Goal: Submit feedback/report problem

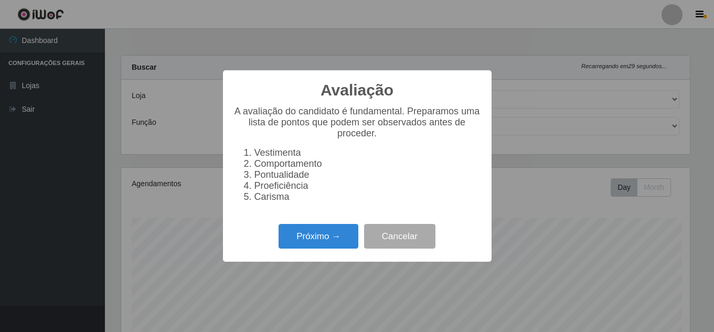
select select "225"
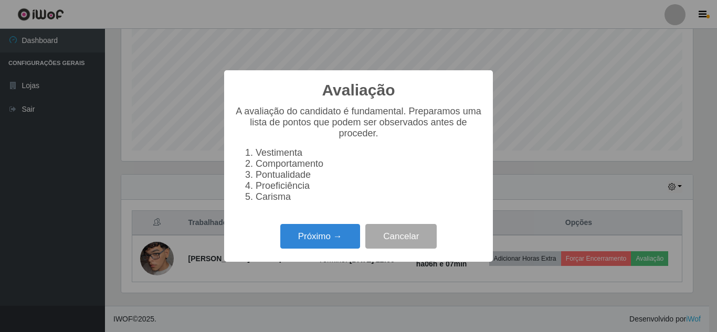
scroll to position [218, 571]
click at [325, 243] on button "Próximo →" at bounding box center [320, 236] width 80 height 25
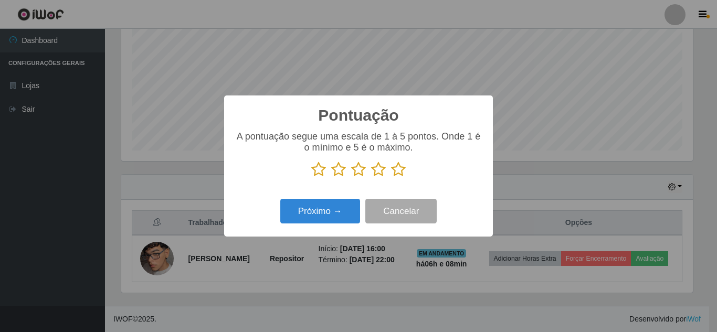
scroll to position [524506, 524153]
click at [398, 168] on icon at bounding box center [398, 170] width 15 height 16
click at [391, 177] on input "radio" at bounding box center [391, 177] width 0 height 0
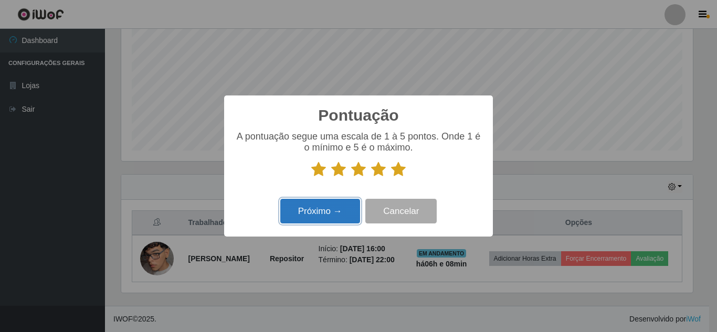
click at [316, 214] on button "Próximo →" at bounding box center [320, 211] width 80 height 25
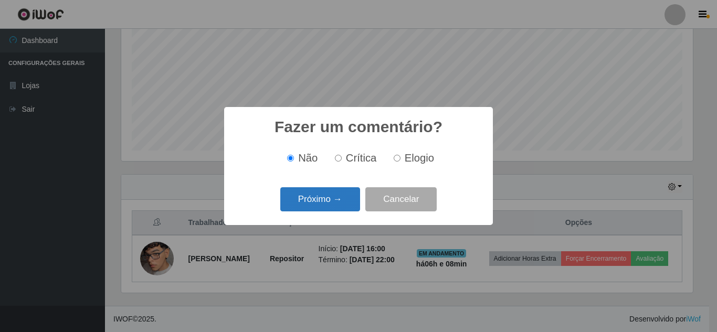
click at [326, 204] on button "Próximo →" at bounding box center [320, 199] width 80 height 25
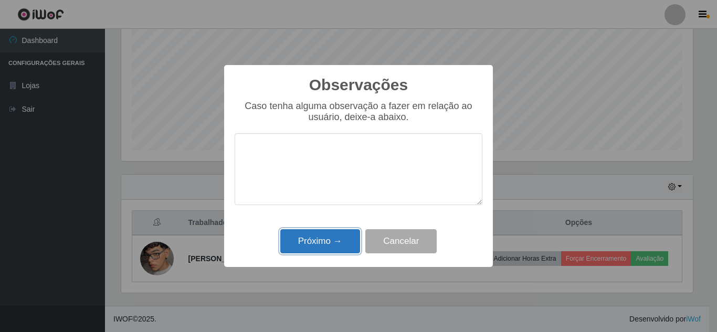
click at [322, 247] on button "Próximo →" at bounding box center [320, 241] width 80 height 25
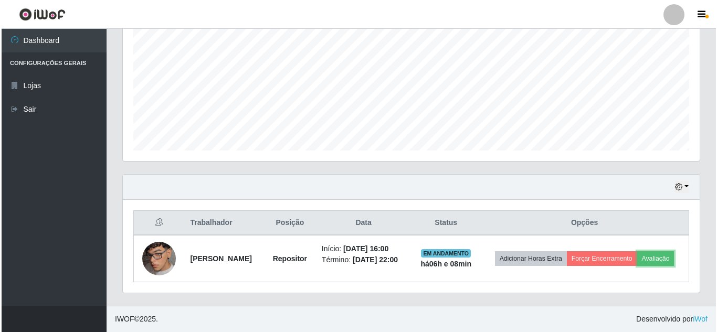
scroll to position [218, 577]
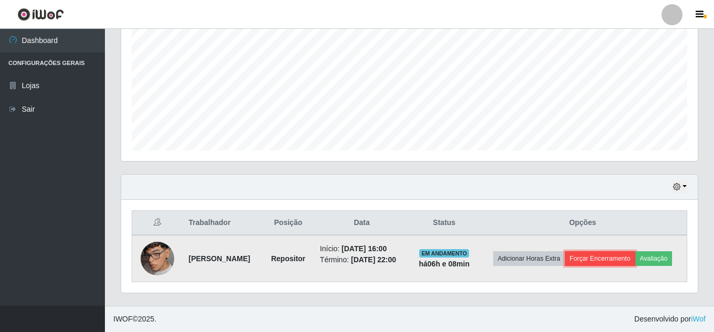
click at [635, 251] on button "Forçar Encerramento" at bounding box center [600, 258] width 70 height 15
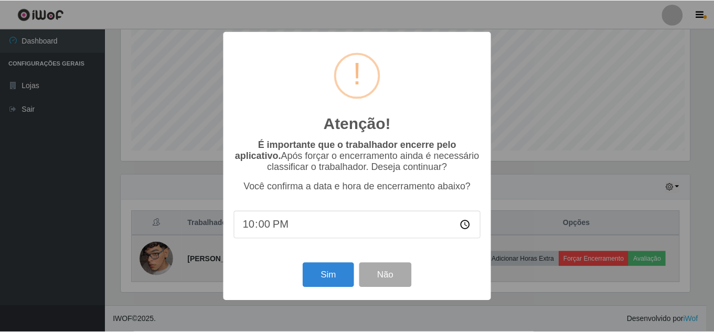
scroll to position [218, 571]
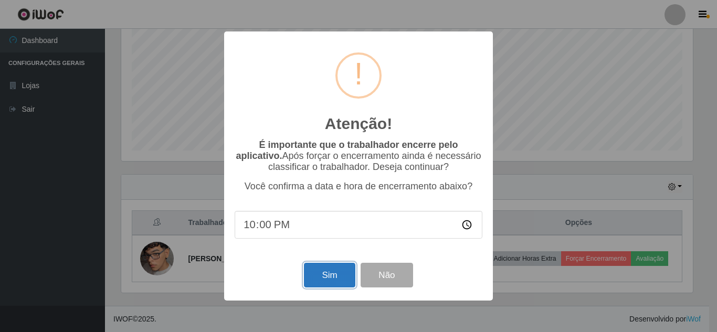
click at [339, 269] on button "Sim" at bounding box center [329, 275] width 51 height 25
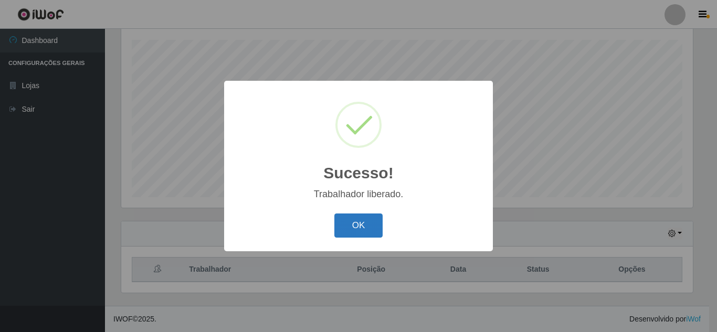
click at [359, 235] on button "OK" at bounding box center [358, 226] width 49 height 25
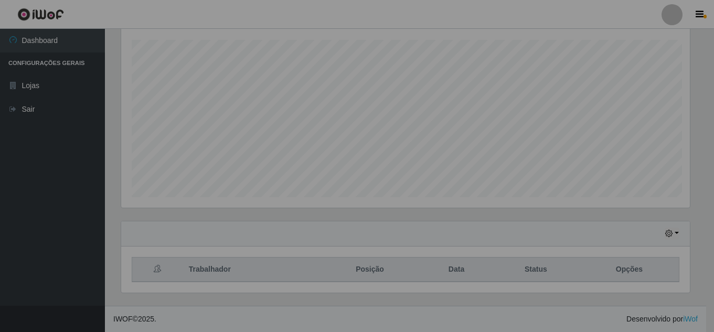
scroll to position [218, 577]
